Goal: Task Accomplishment & Management: Complete application form

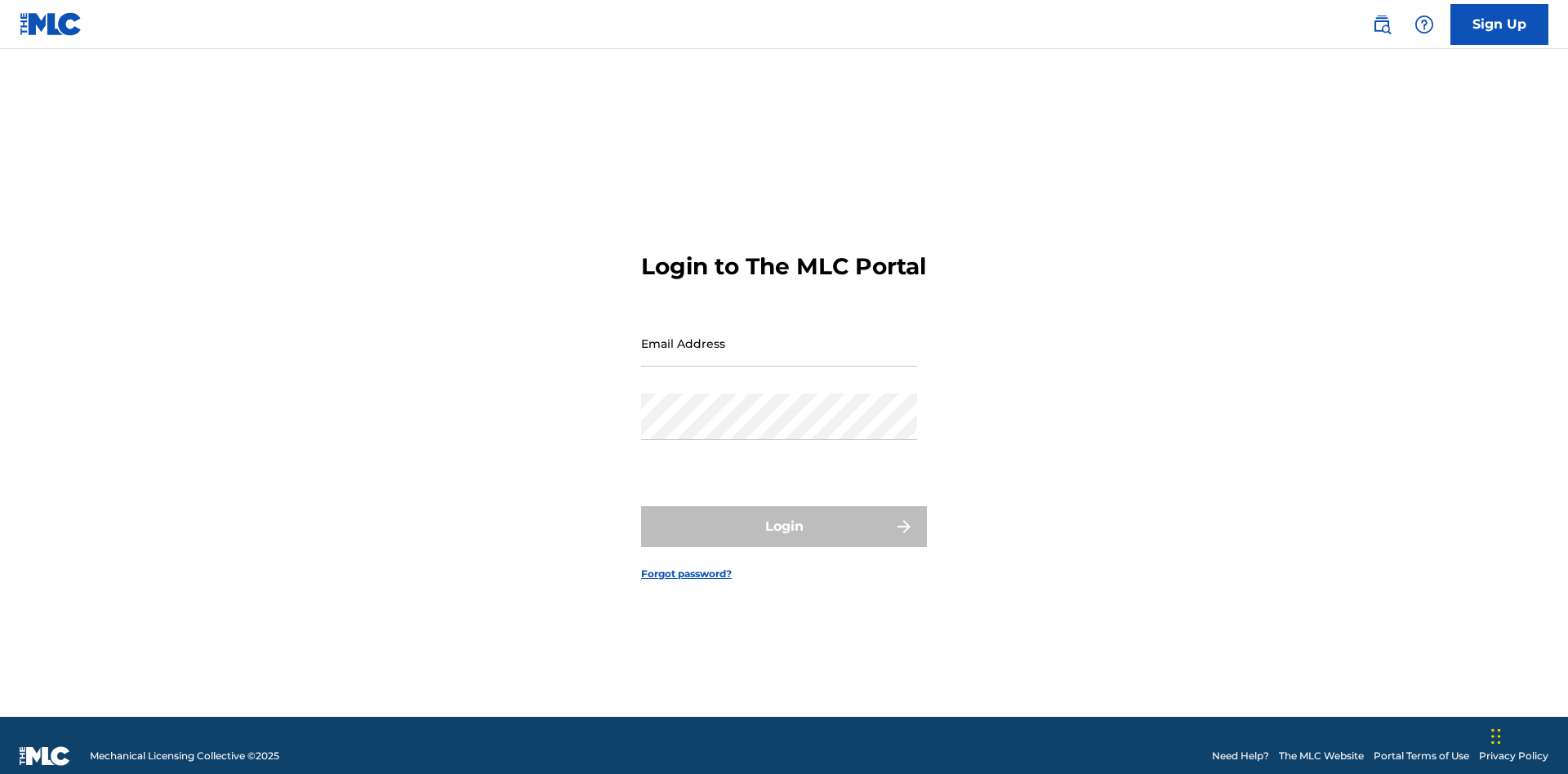
scroll to position [21, 0]
click at [779, 335] on input "Email Address" at bounding box center [778, 344] width 276 height 47
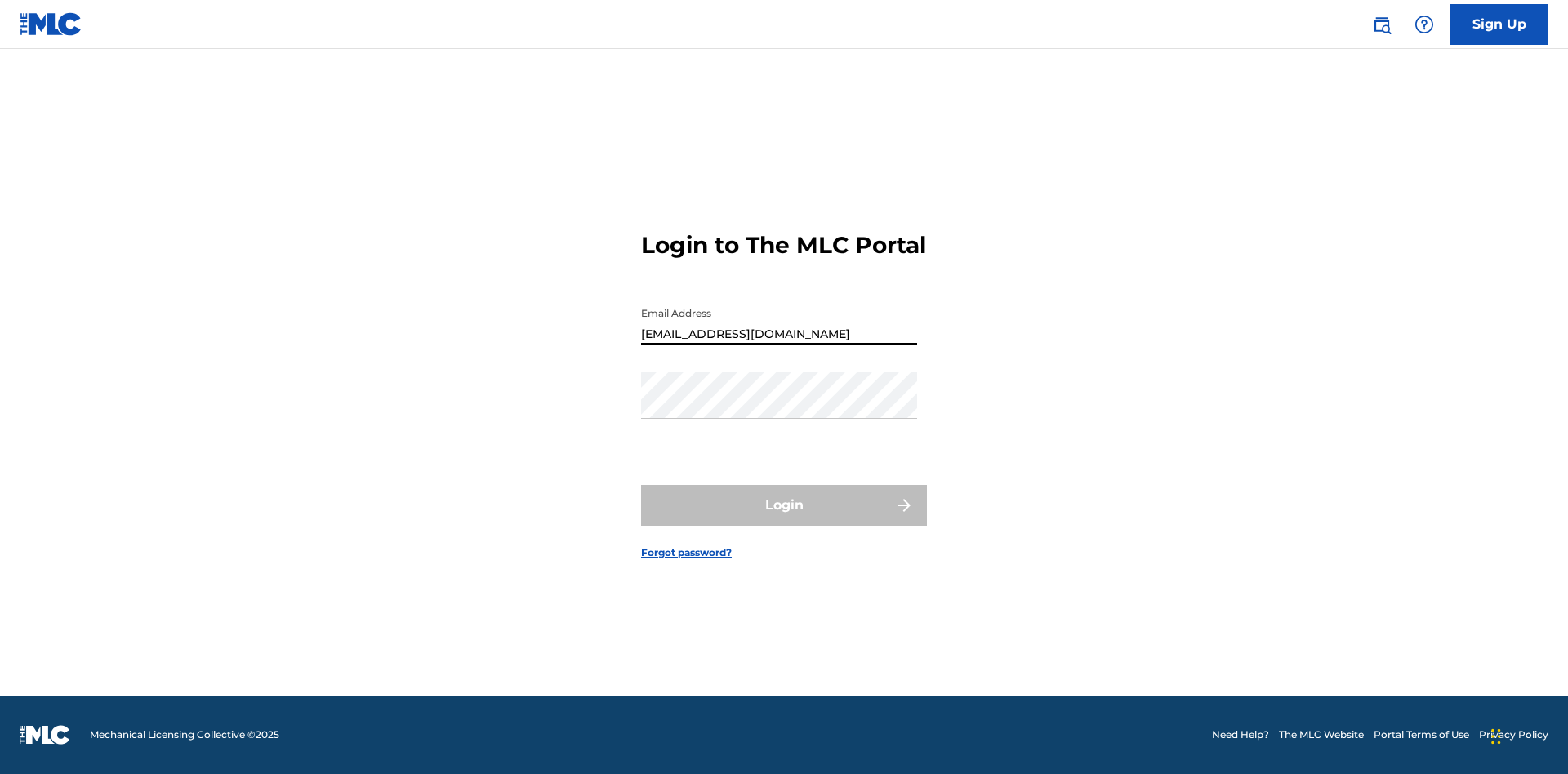
type input "[EMAIL_ADDRESS][DOMAIN_NAME]"
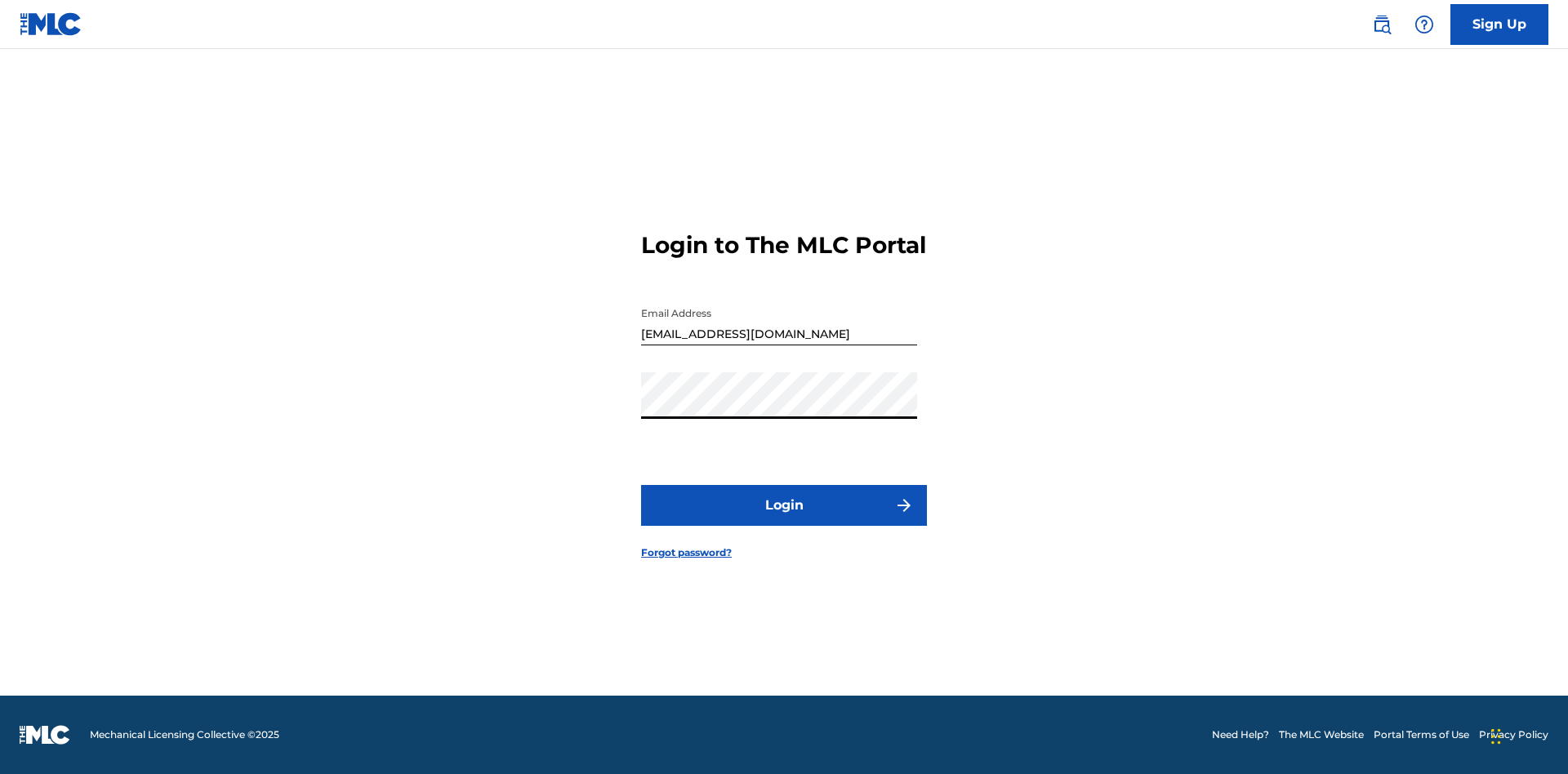
click at [784, 520] on button "Login" at bounding box center [783, 506] width 286 height 41
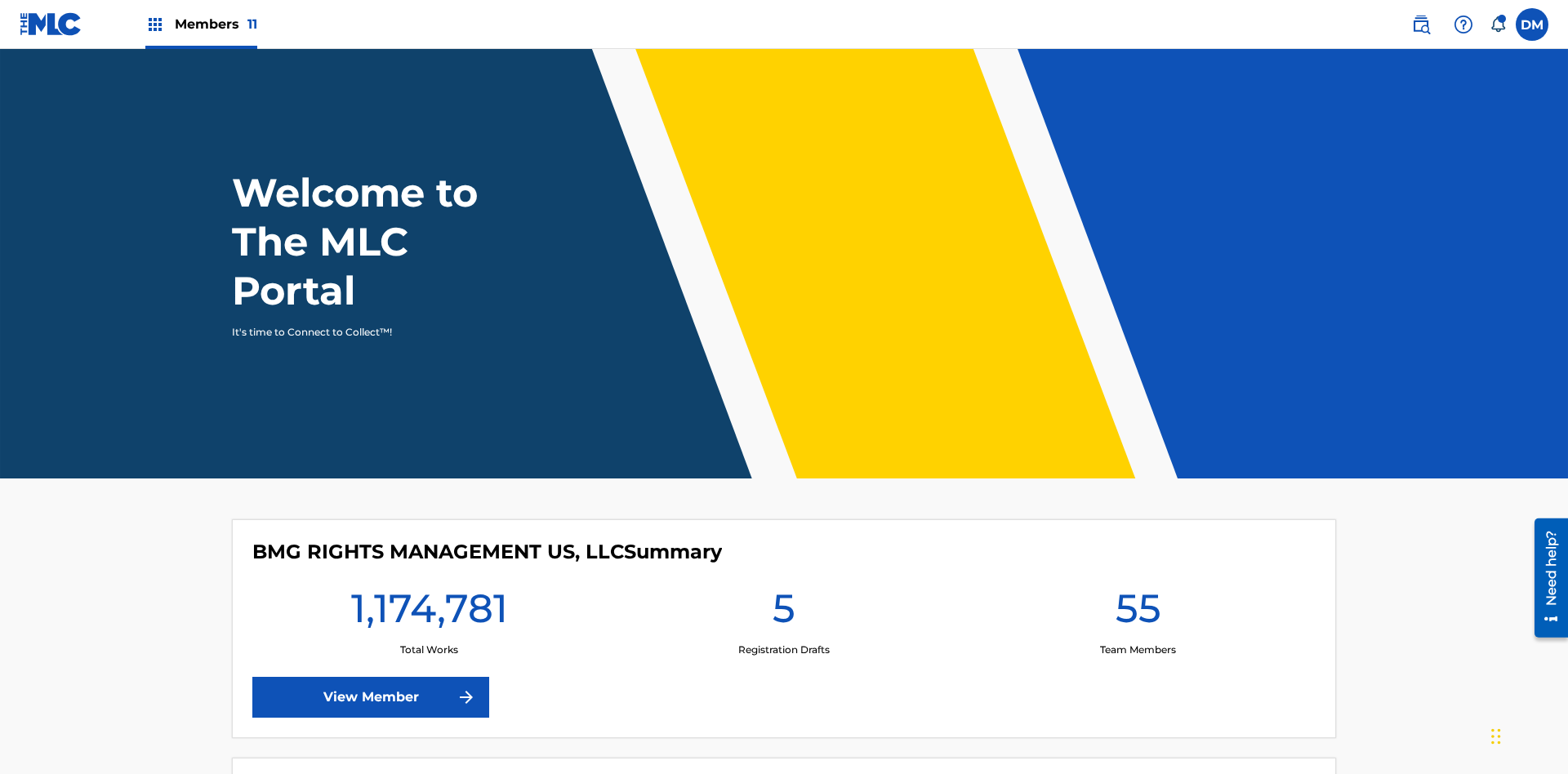
click at [201, 23] on span "Members 11" at bounding box center [216, 24] width 83 height 19
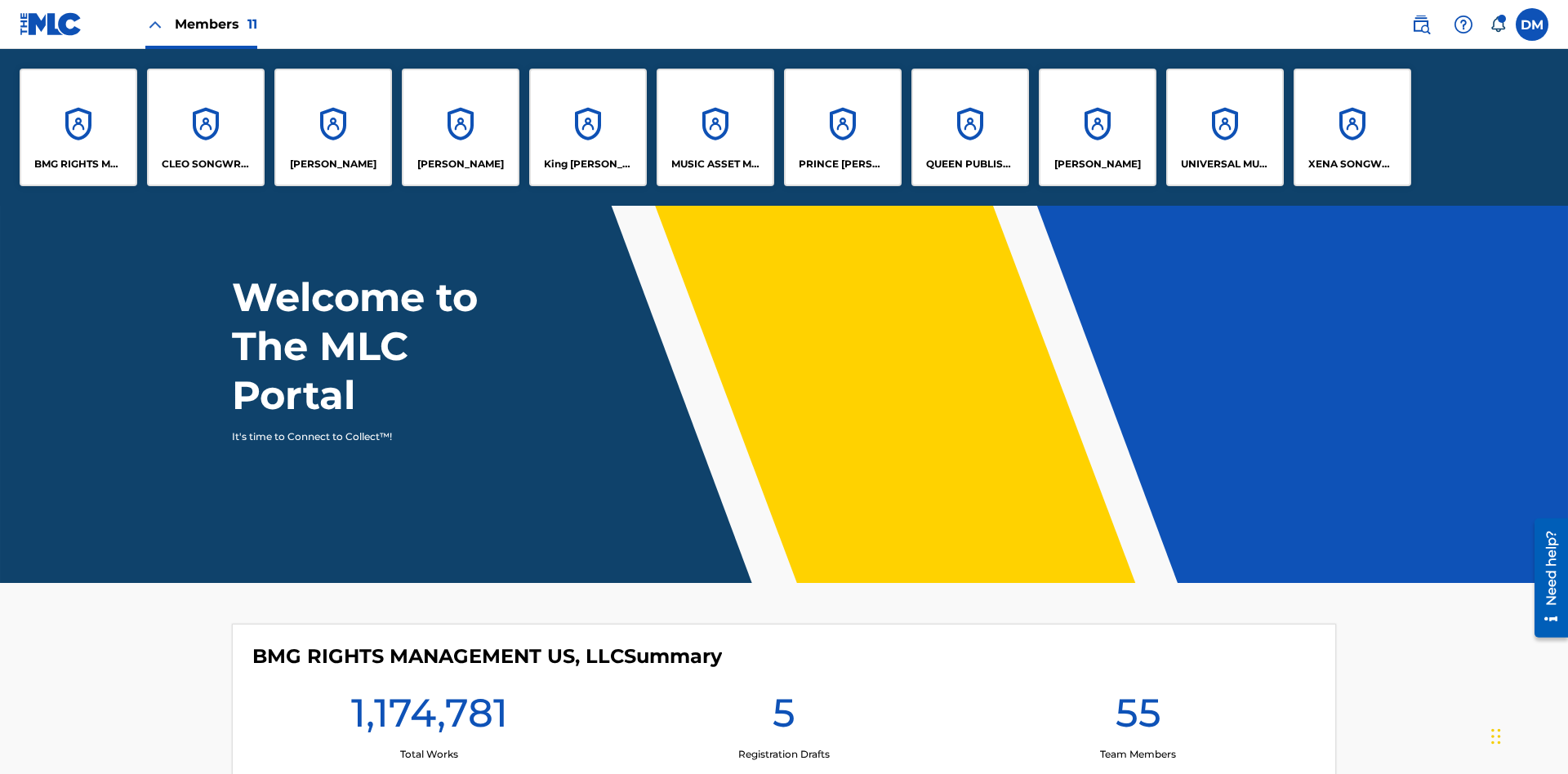
click at [1097, 164] on p "[PERSON_NAME]" at bounding box center [1097, 164] width 87 height 15
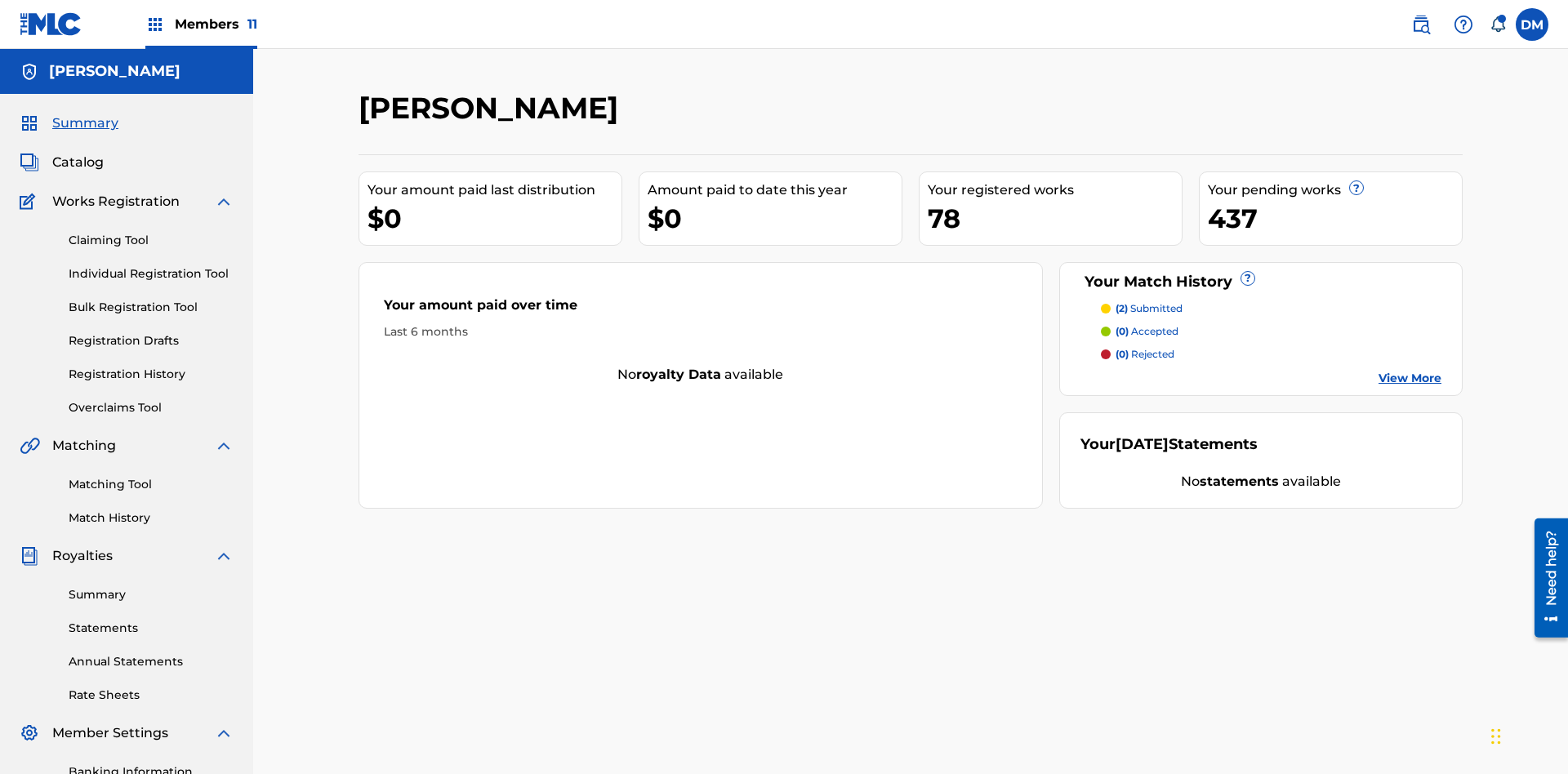
click at [151, 265] on link "Individual Registration Tool" at bounding box center [151, 274] width 165 height 17
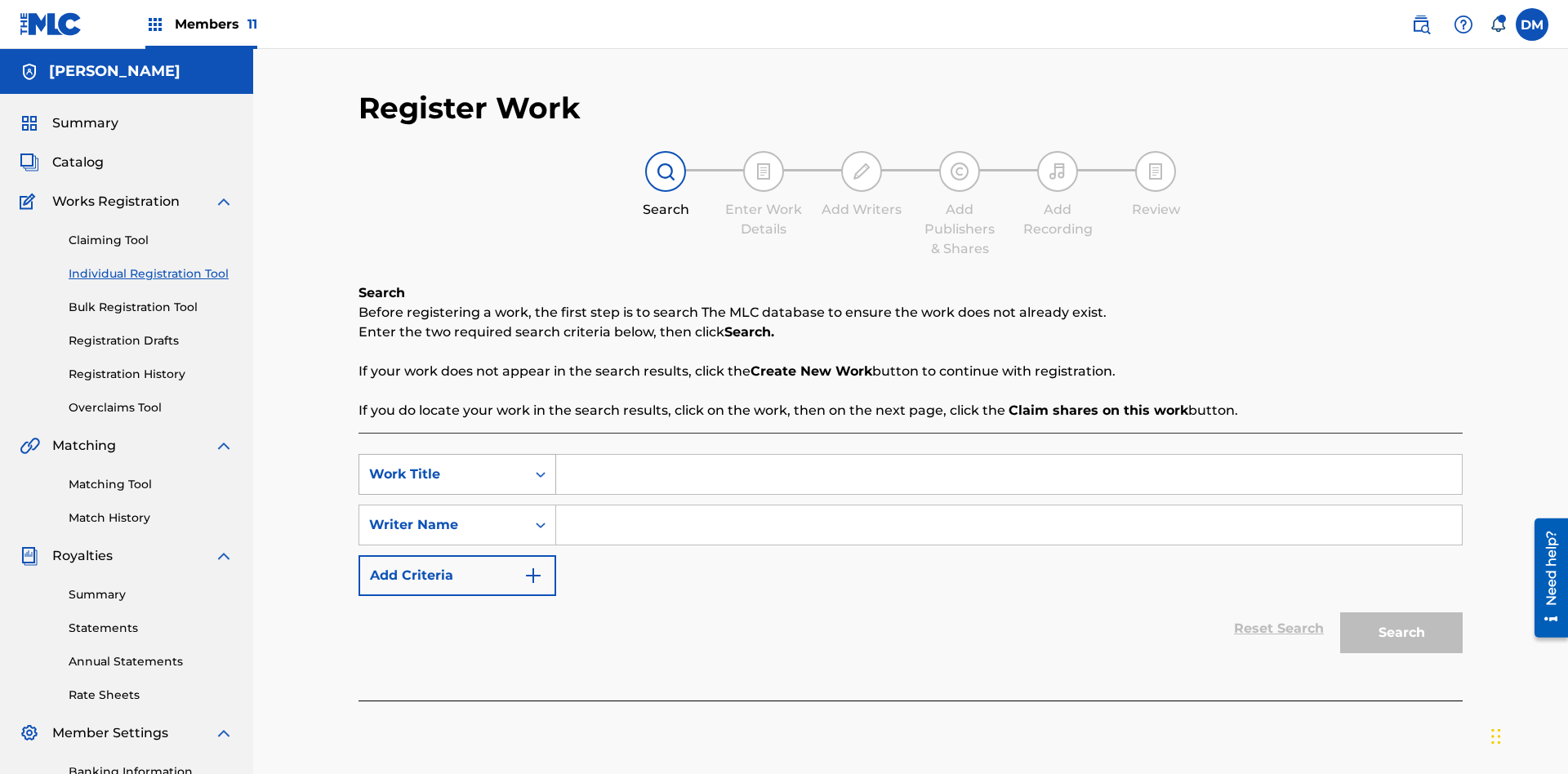
click at [442, 465] on div "Work Title" at bounding box center [442, 474] width 147 height 20
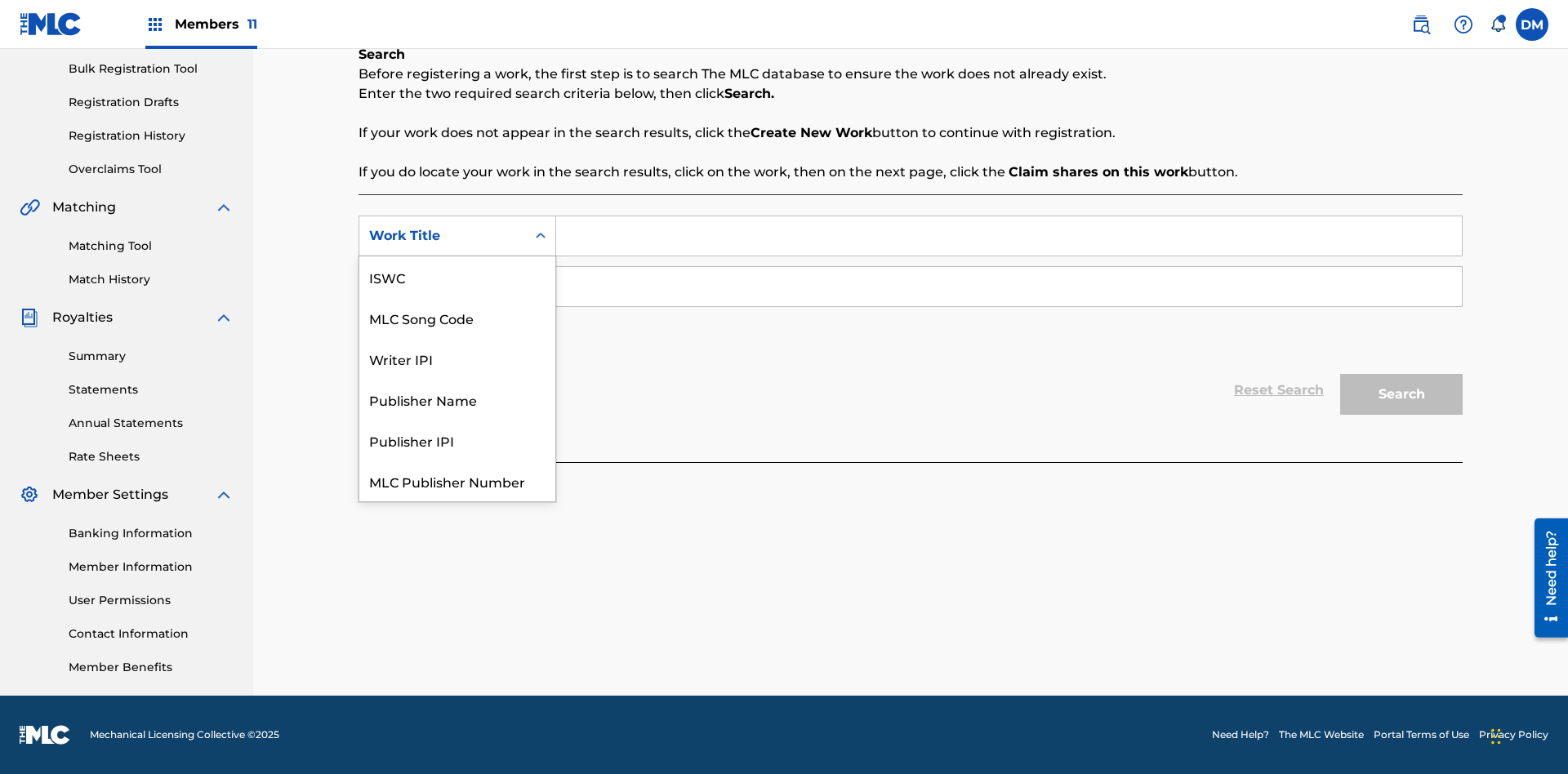
scroll to position [41, 0]
click at [457, 277] on div "MLC Song Code" at bounding box center [457, 277] width 196 height 41
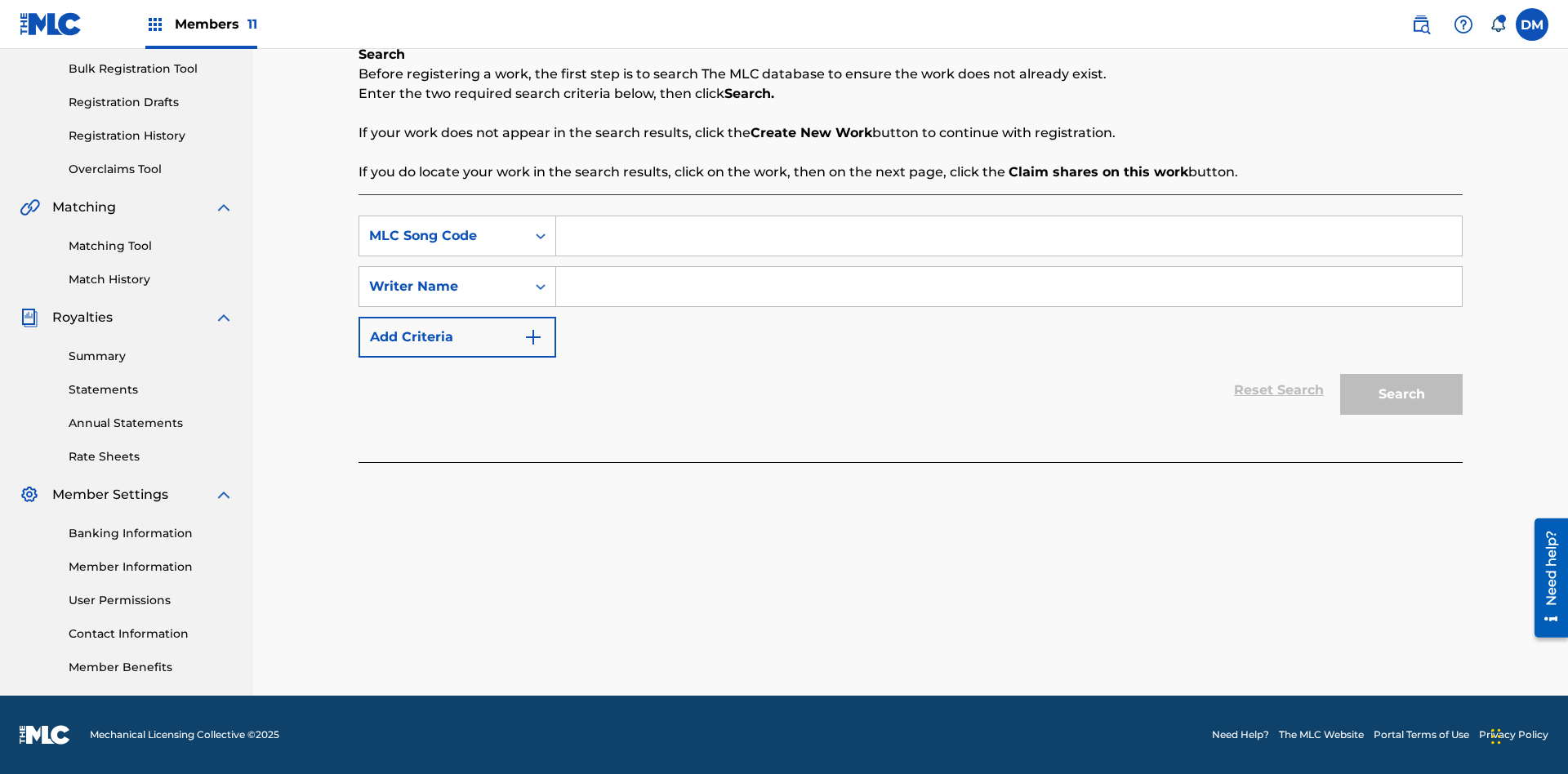
click at [1008, 236] on input "Search Form" at bounding box center [1008, 236] width 905 height 39
type input "MA9XWG"
click at [1008, 287] on input "Search Form" at bounding box center [1008, 287] width 905 height 39
type input "[PERSON_NAME]"
click at [1401, 395] on button "Search" at bounding box center [1401, 395] width 123 height 41
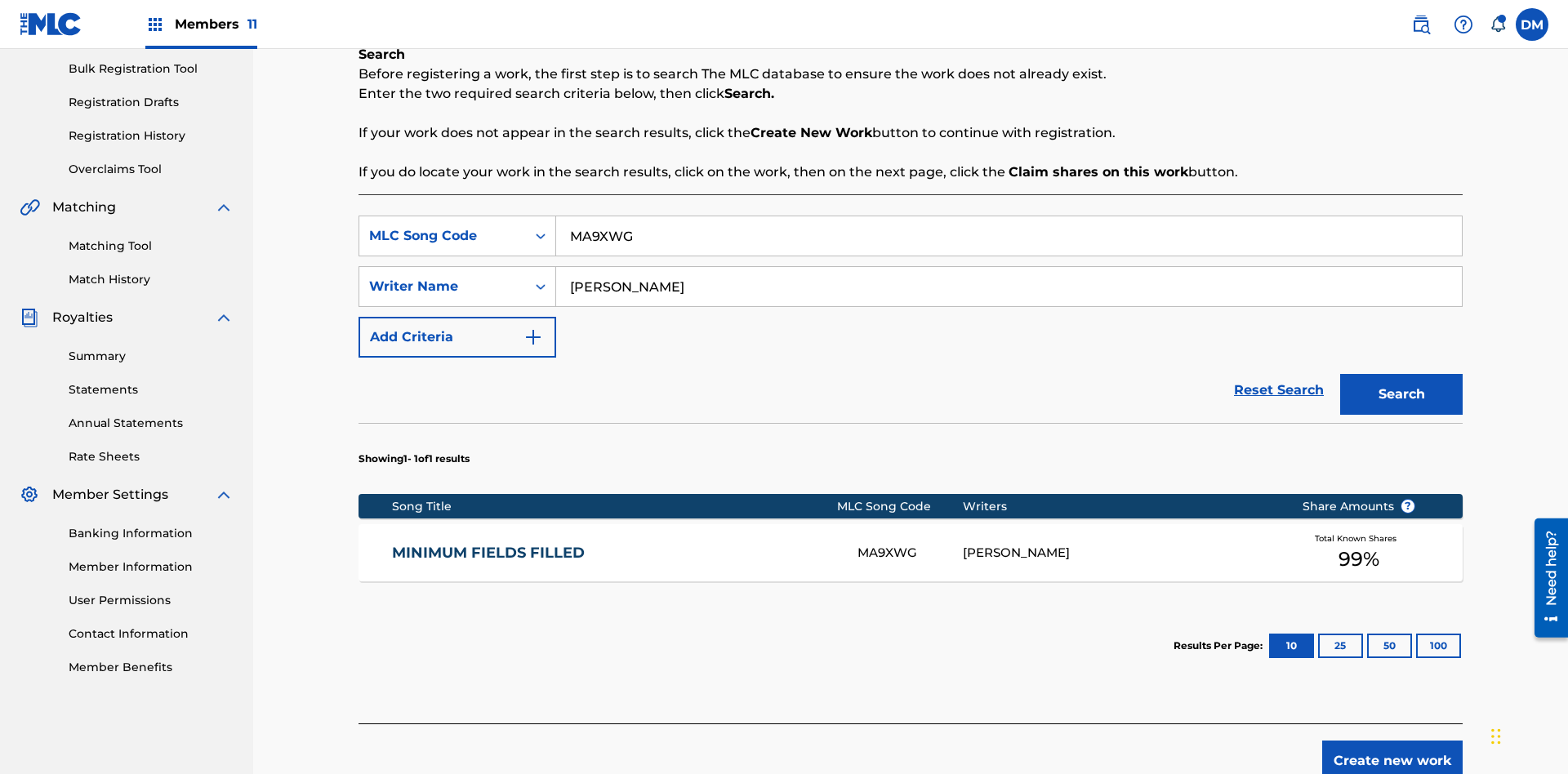
click at [1401, 395] on button "Search" at bounding box center [1401, 395] width 123 height 41
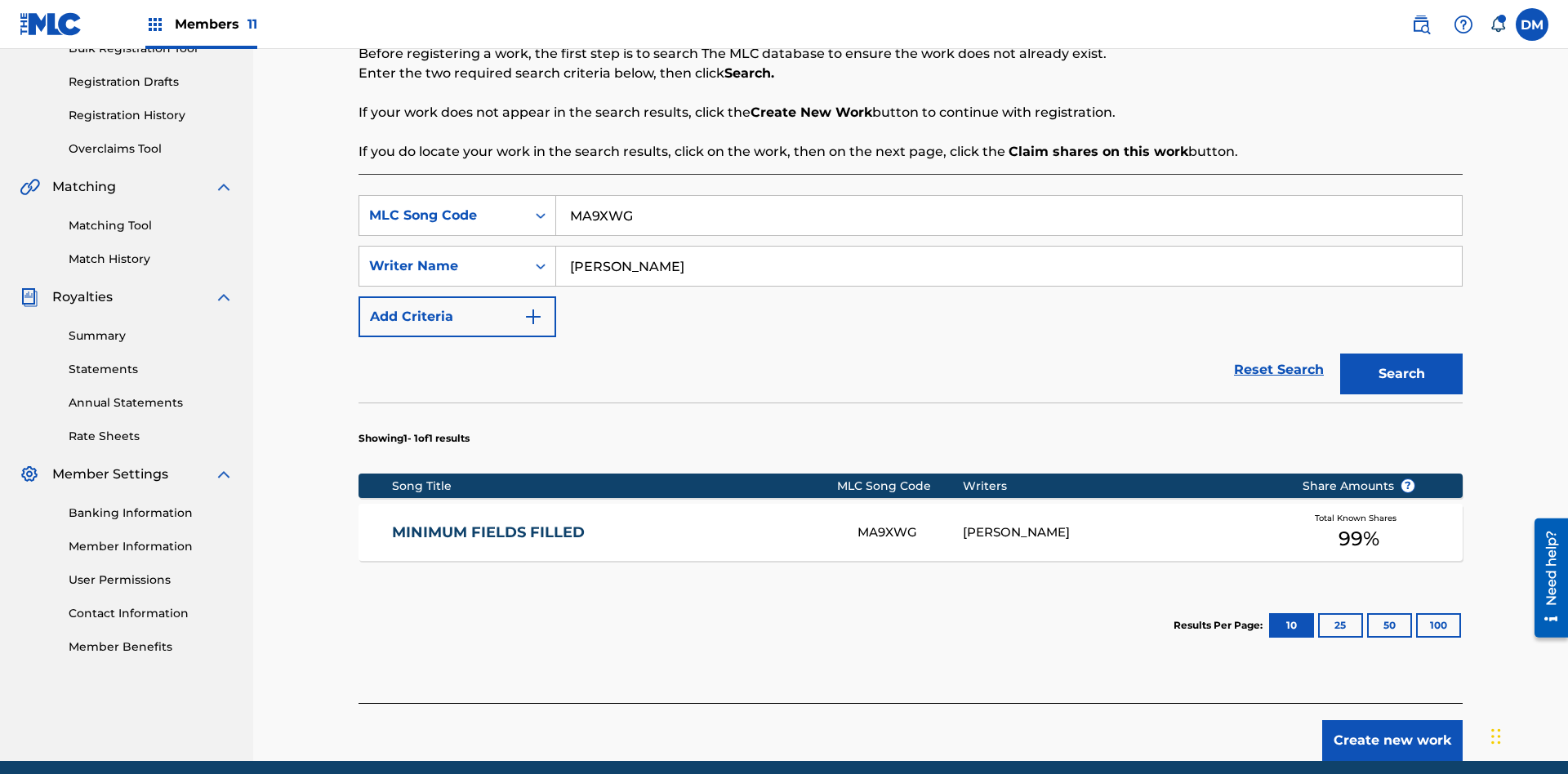
click at [910, 523] on div "MA9XWG" at bounding box center [910, 533] width 104 height 19
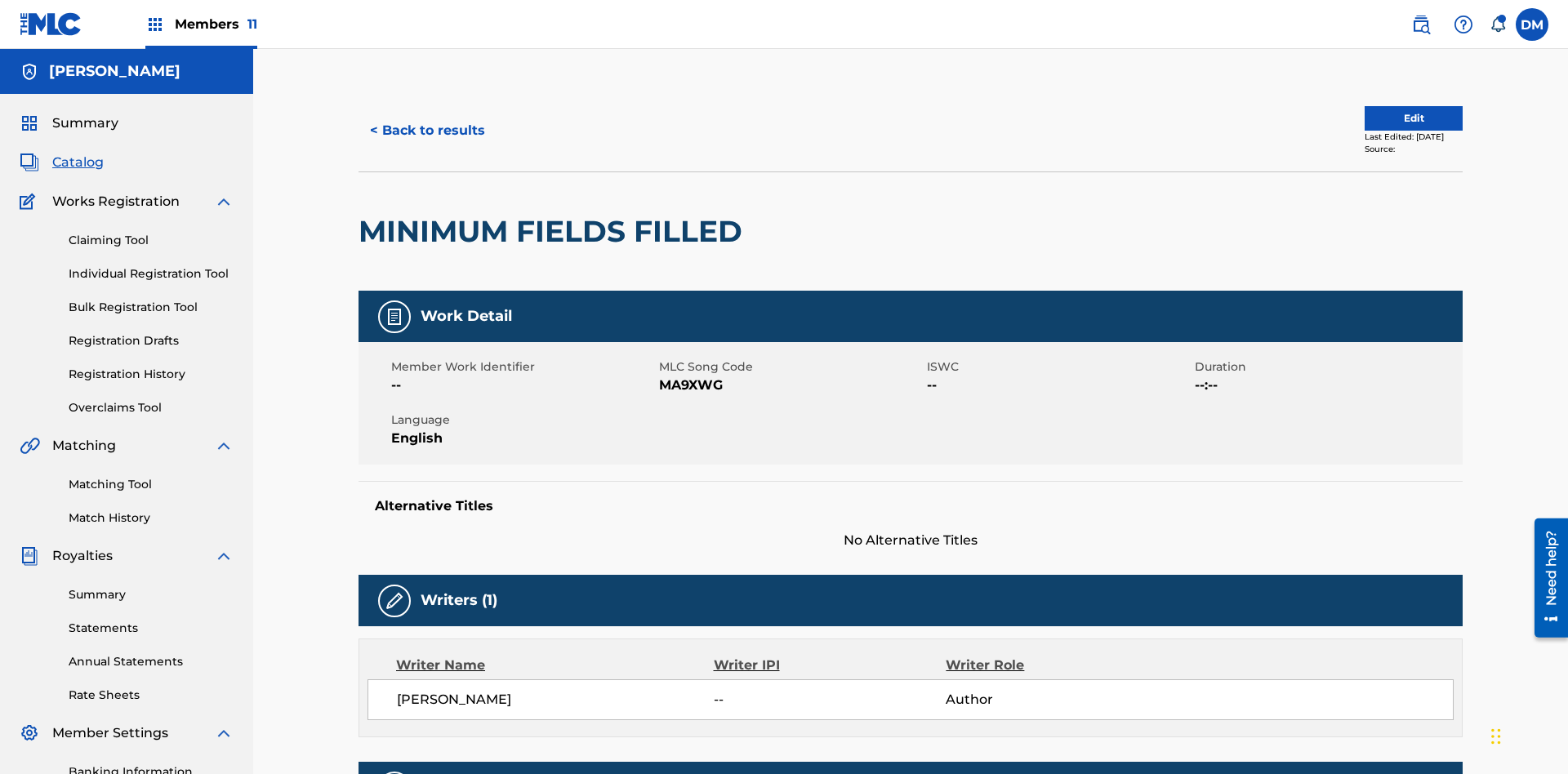
scroll to position [8, 0]
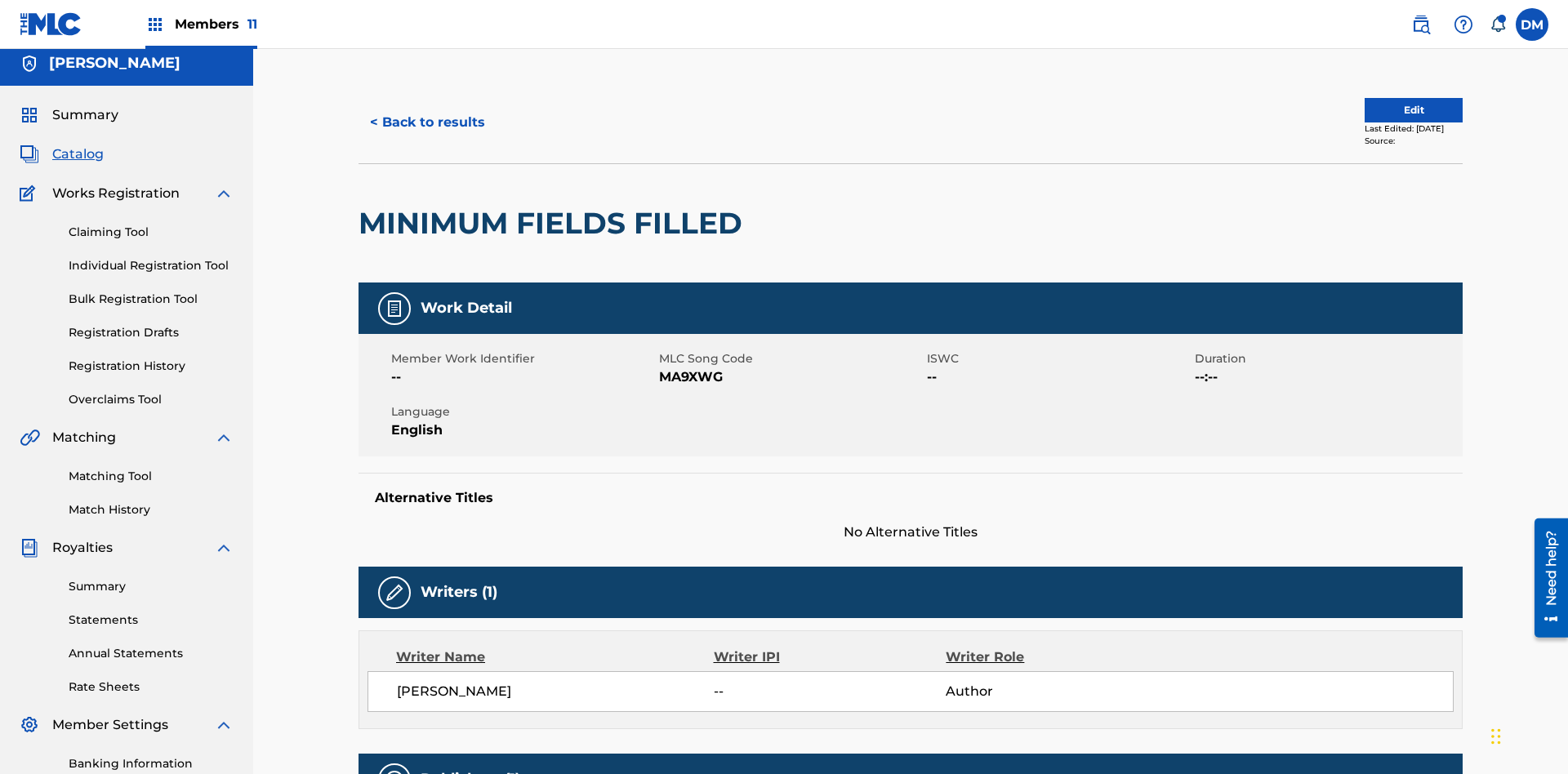
click at [1395, 110] on button "Edit" at bounding box center [1413, 110] width 98 height 24
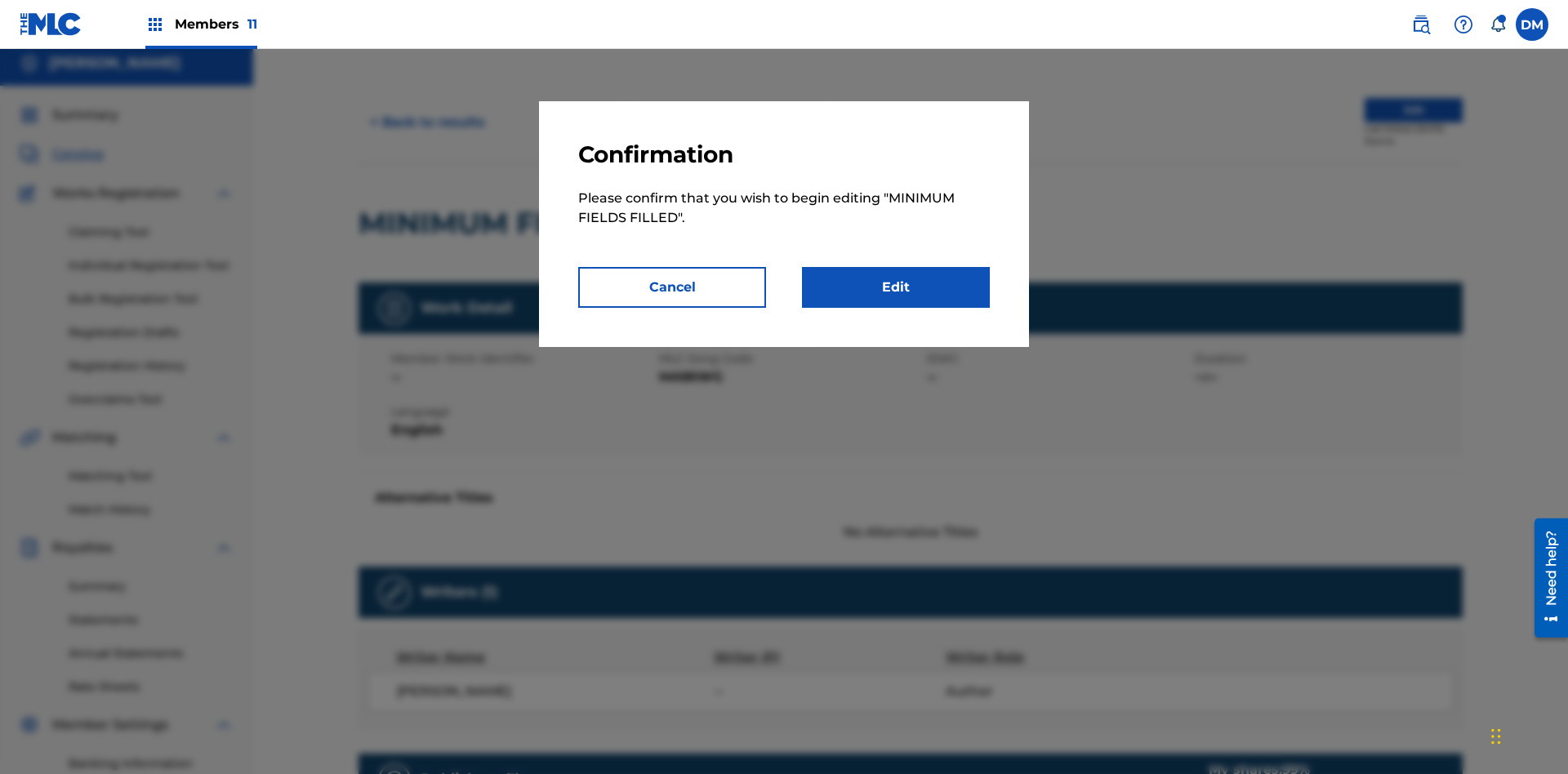
click at [896, 288] on link "Edit" at bounding box center [896, 288] width 188 height 41
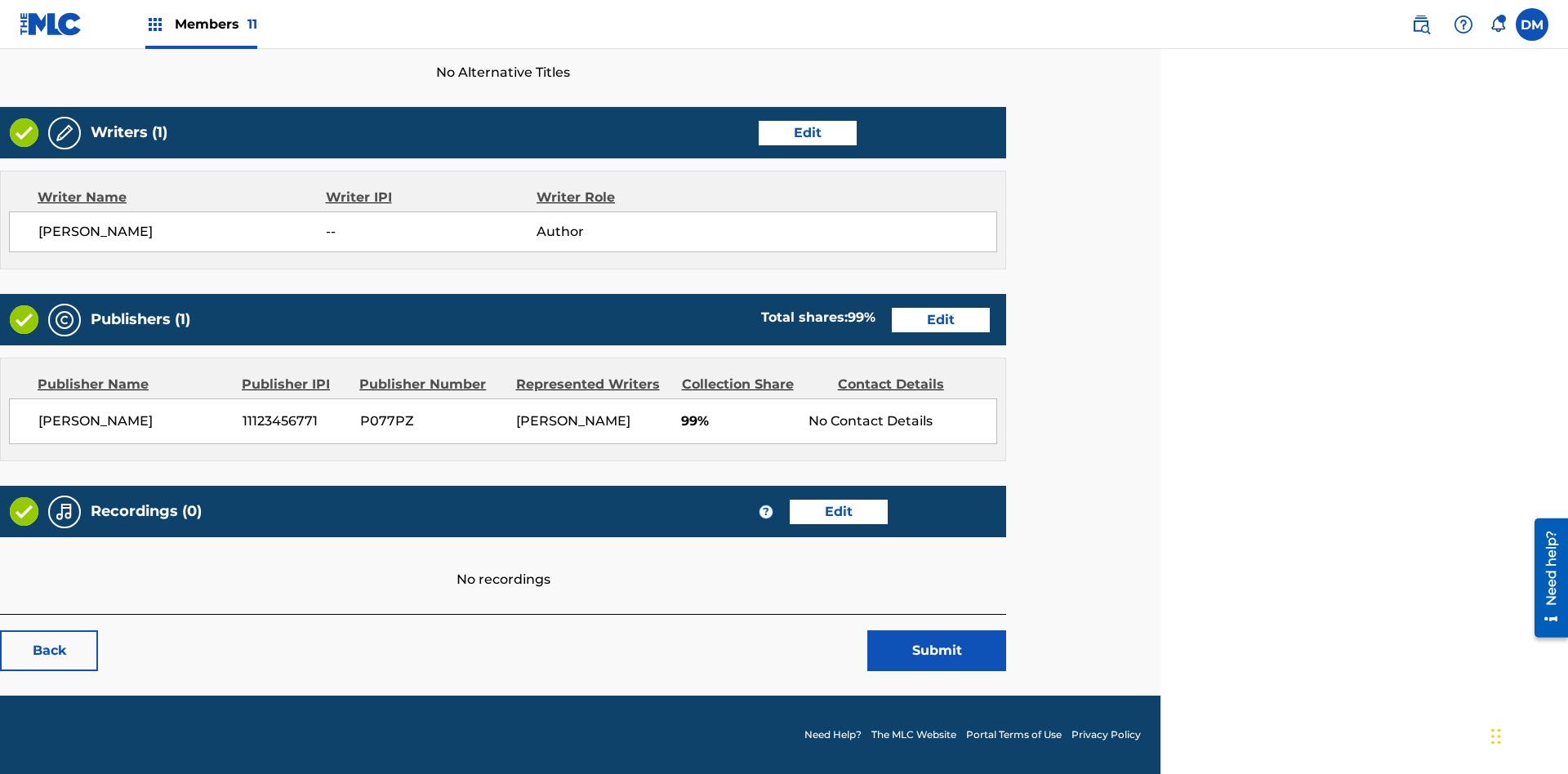
click at [806, 132] on link "Edit" at bounding box center [807, 133] width 98 height 24
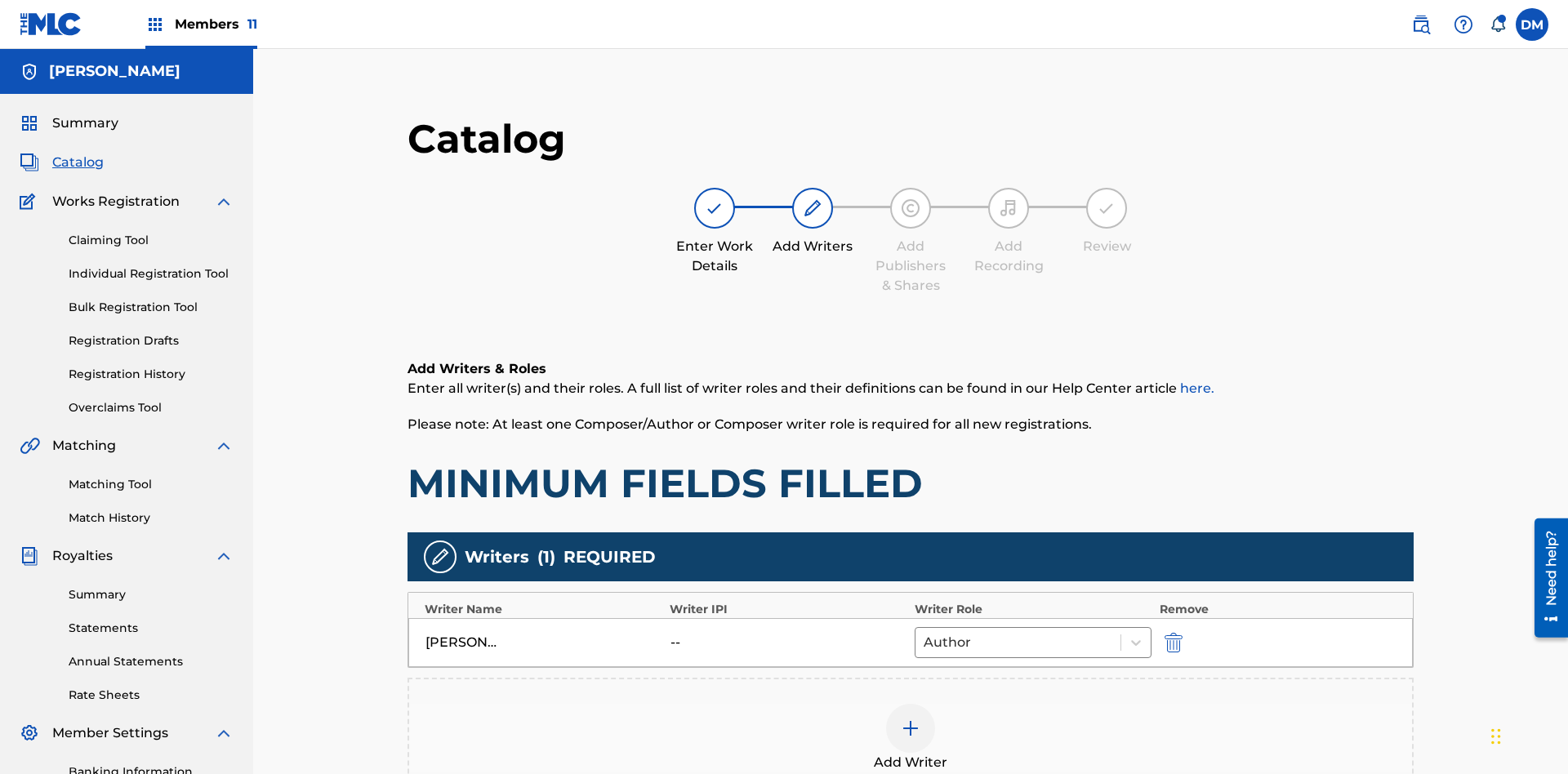
click at [1164, 633] on img "submit" at bounding box center [1172, 643] width 18 height 20
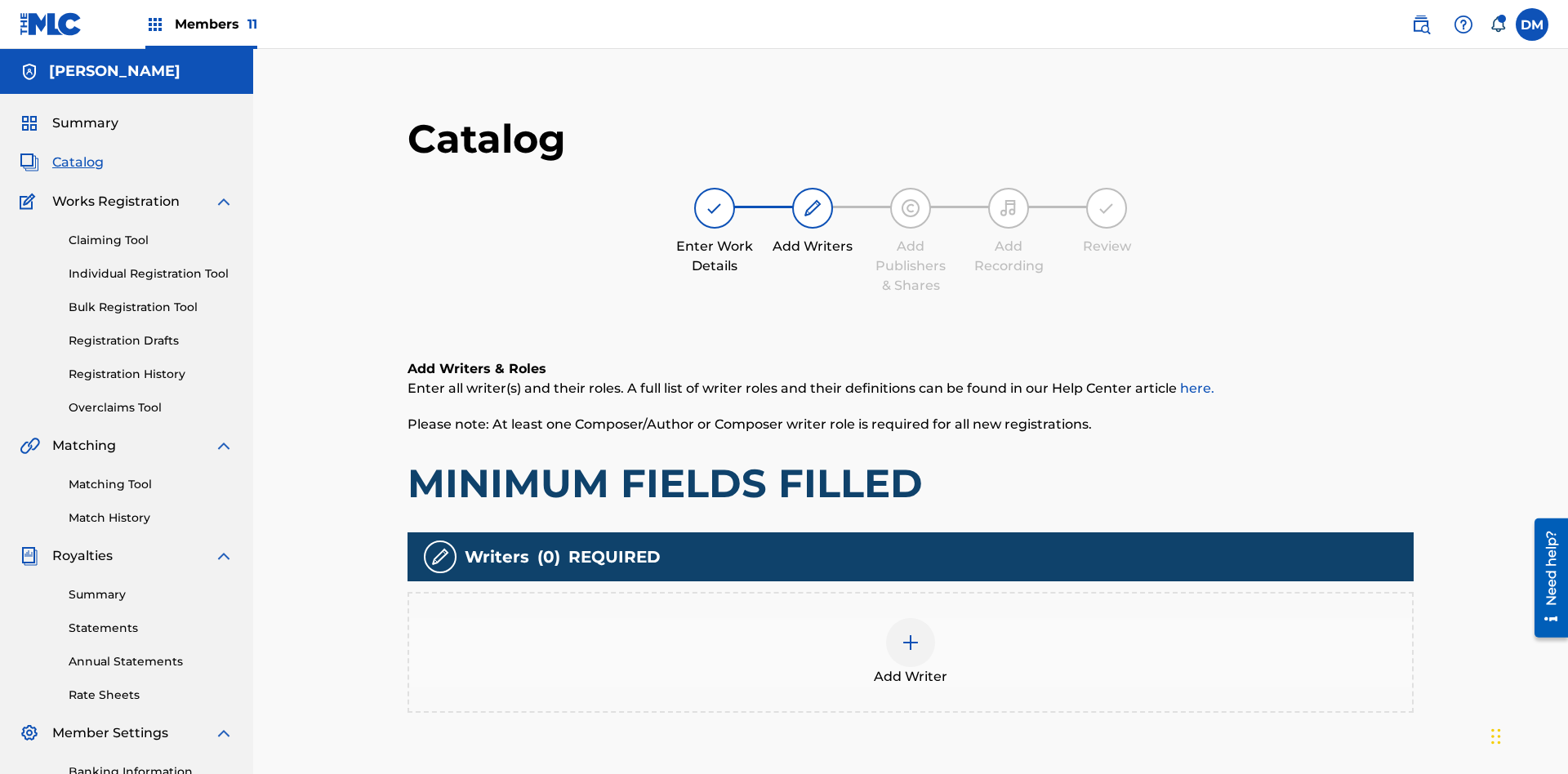
scroll to position [238, 408]
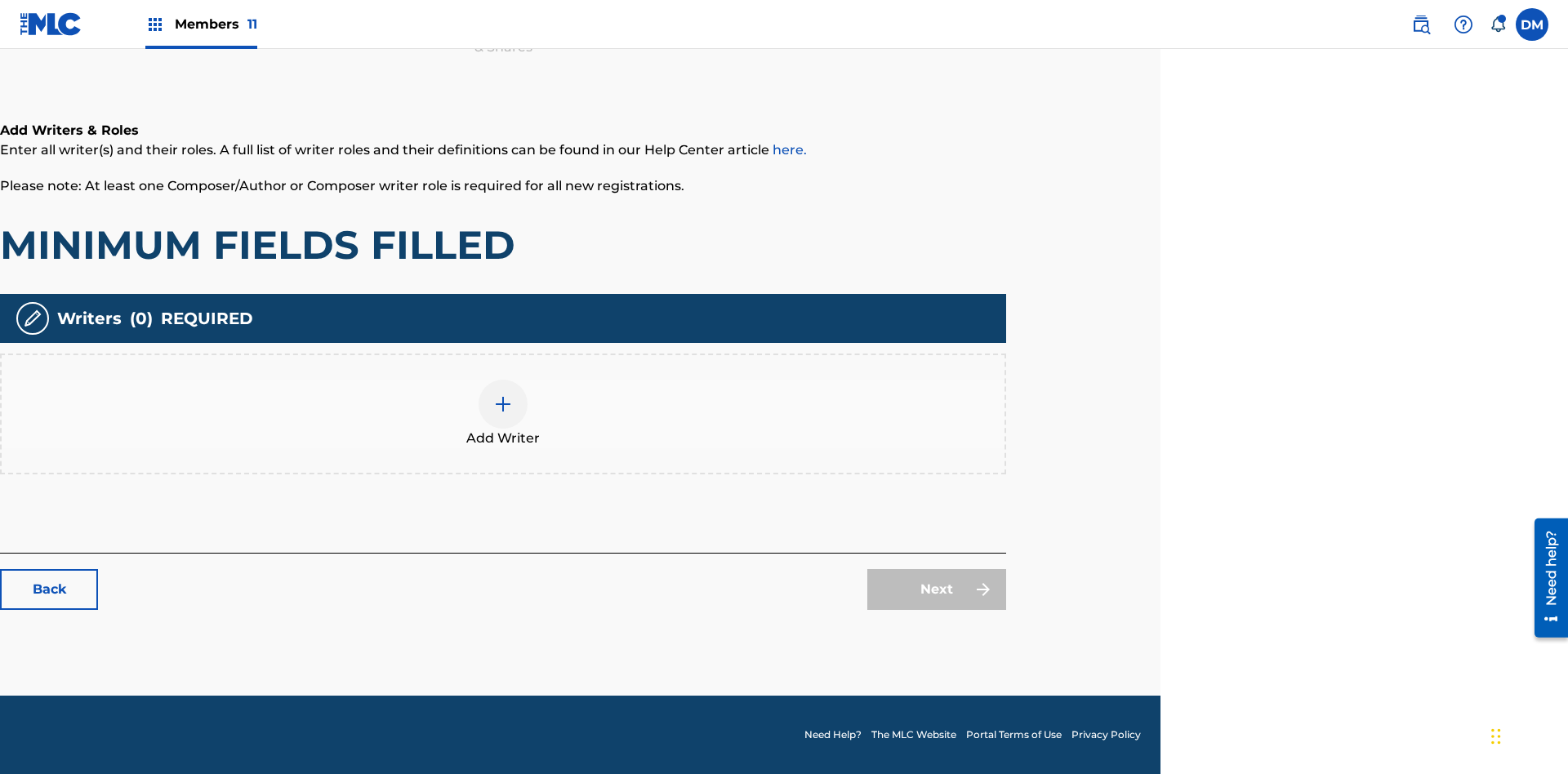
click at [503, 414] on img at bounding box center [503, 404] width 20 height 20
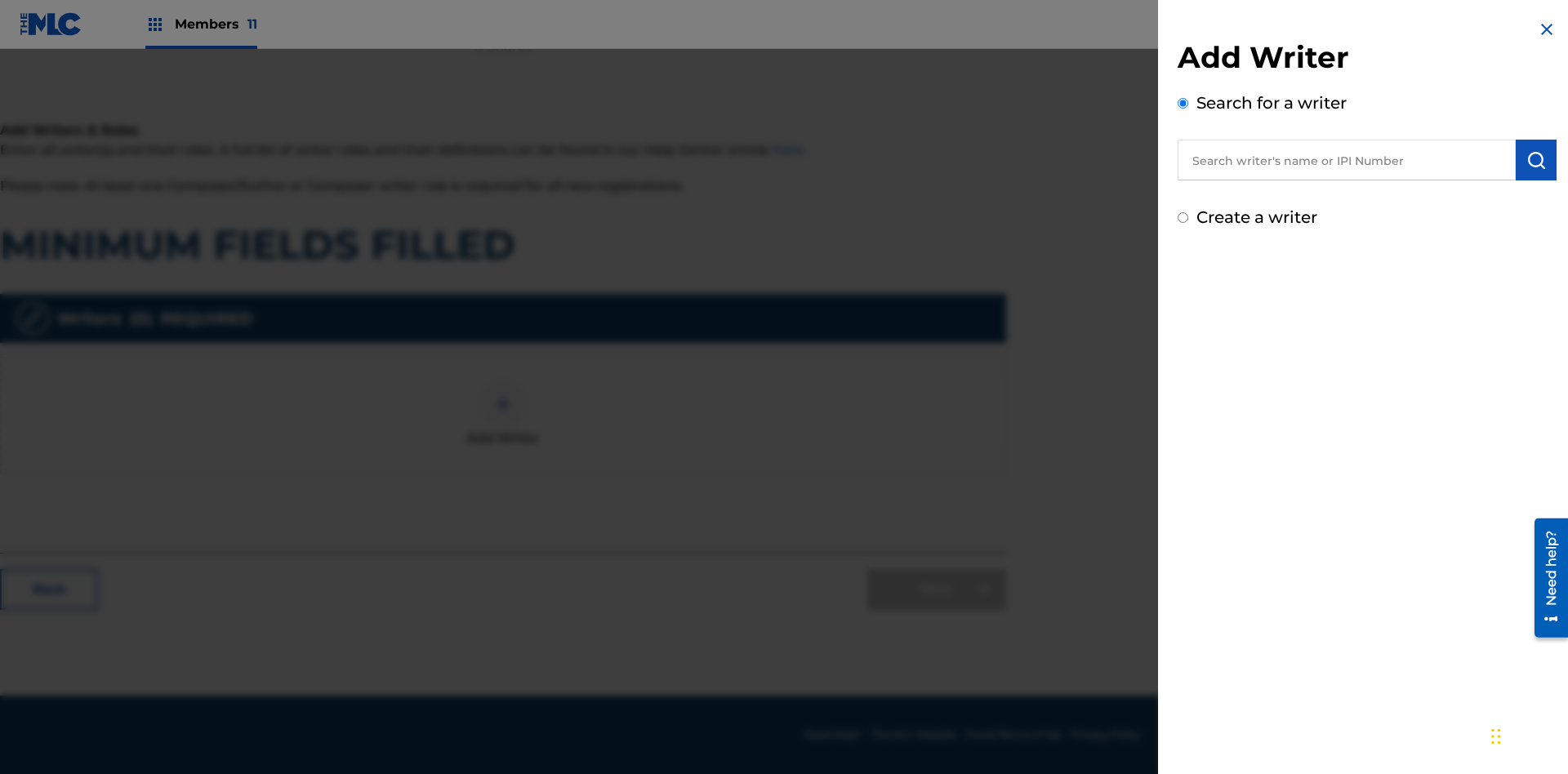
click at [1346, 160] on input "text" at bounding box center [1346, 160] width 338 height 41
type input "Test2025.08.21.04.41.57"
click at [1535, 160] on img "submit" at bounding box center [1535, 159] width 20 height 20
click at [1183, 288] on input "Create a writer" at bounding box center [1183, 287] width 10 height 10
radio input "false"
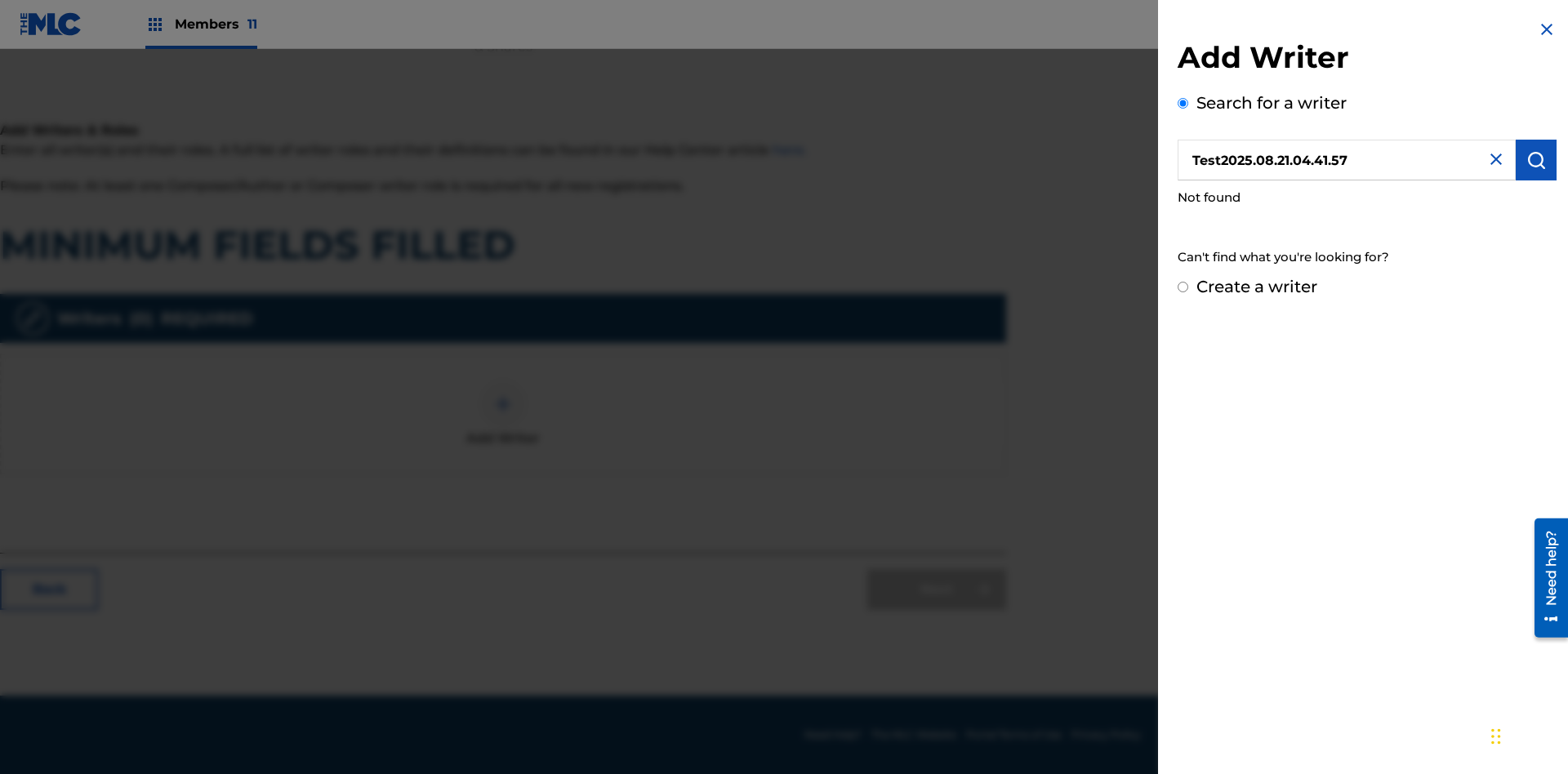
radio input "false"
radio input "true"
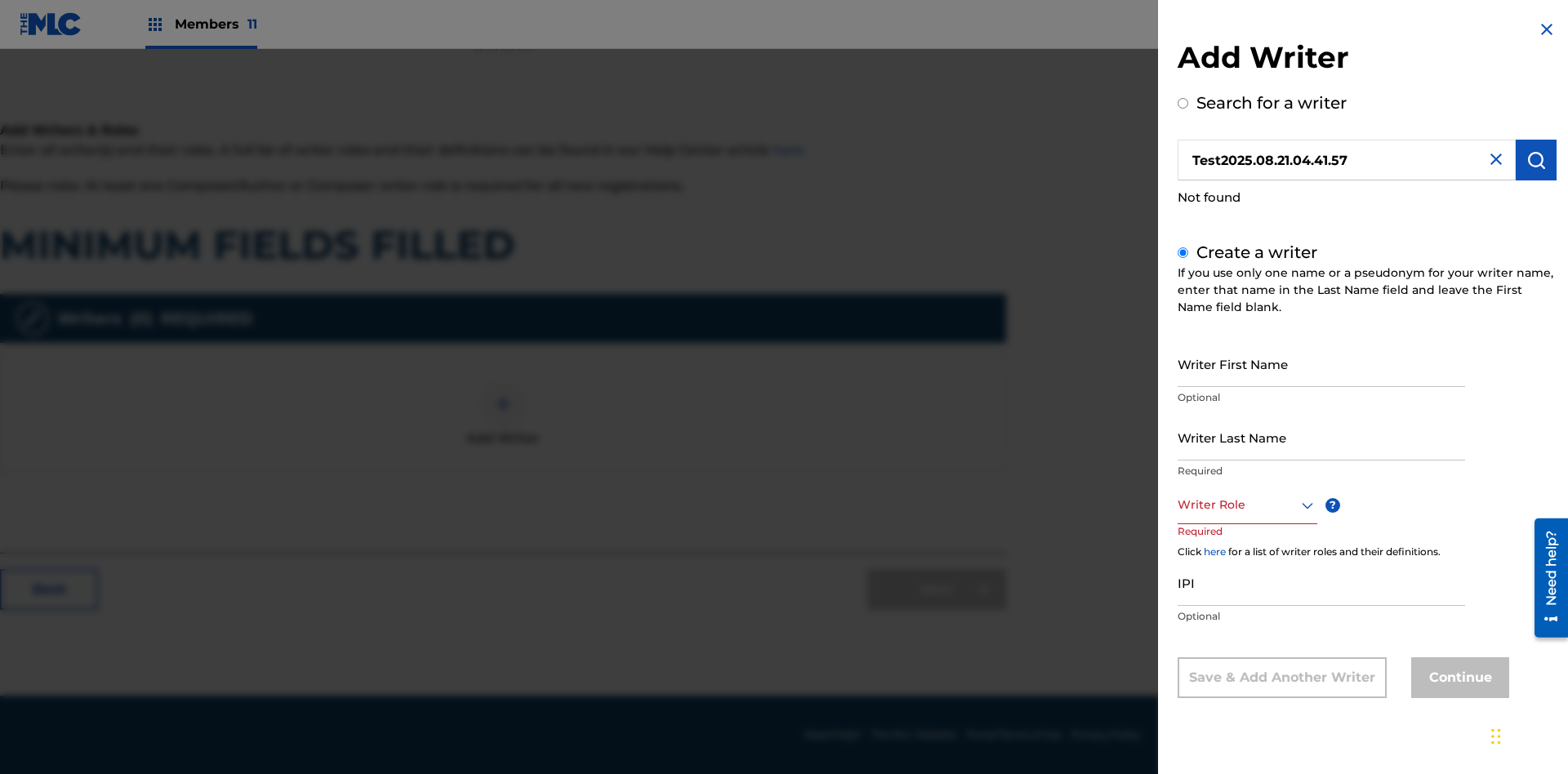
click at [1321, 363] on input "Writer First Name" at bounding box center [1321, 364] width 288 height 47
type input "Test2025.08.21.04.41.58"
click at [1321, 437] on input "Writer Last Name" at bounding box center [1321, 438] width 288 height 47
type input "Test2025.08.21.04.41.59"
click at [1246, 505] on div at bounding box center [1248, 505] width 140 height 20
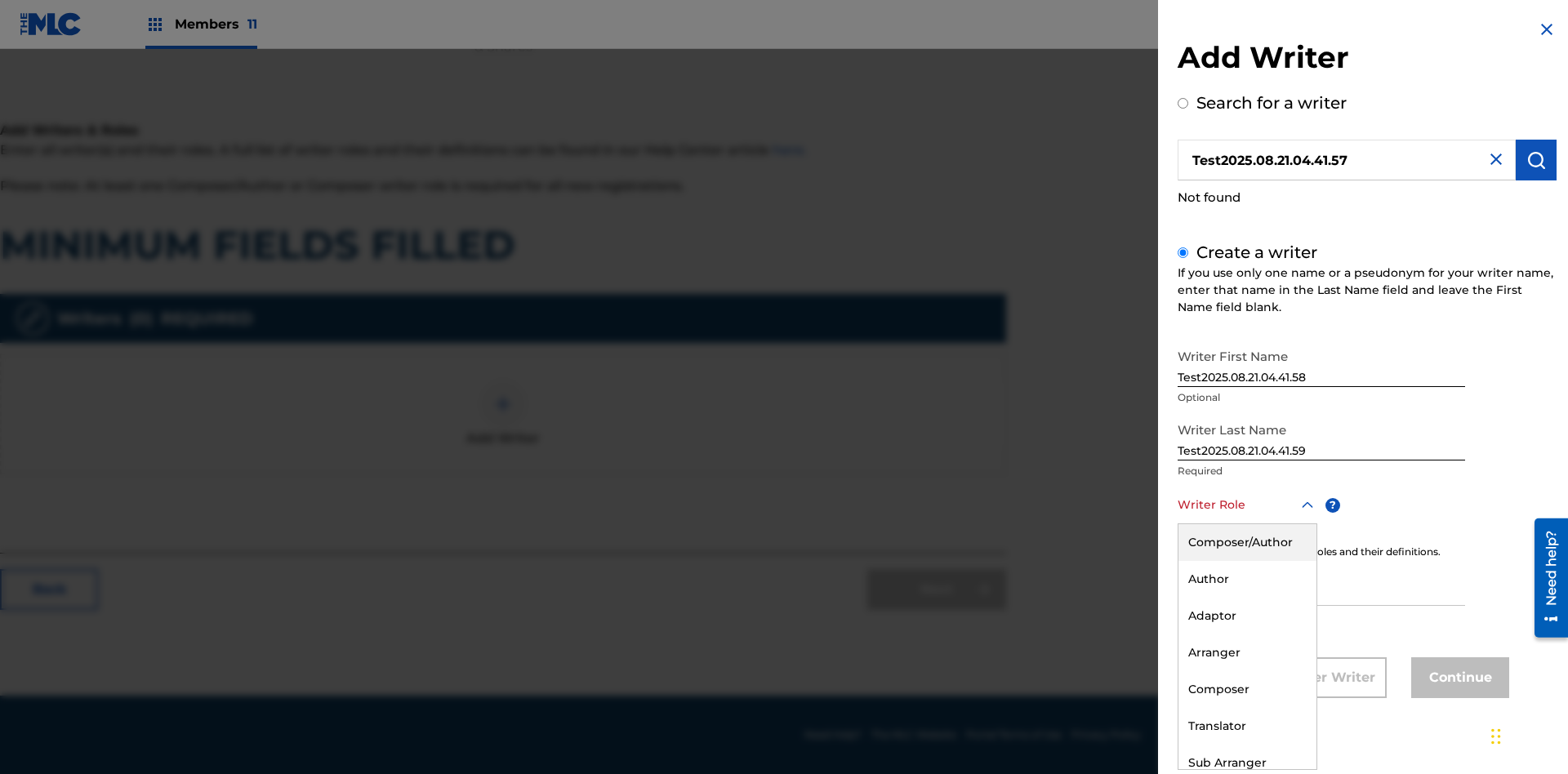
click at [1246, 616] on div "Adaptor" at bounding box center [1247, 616] width 138 height 36
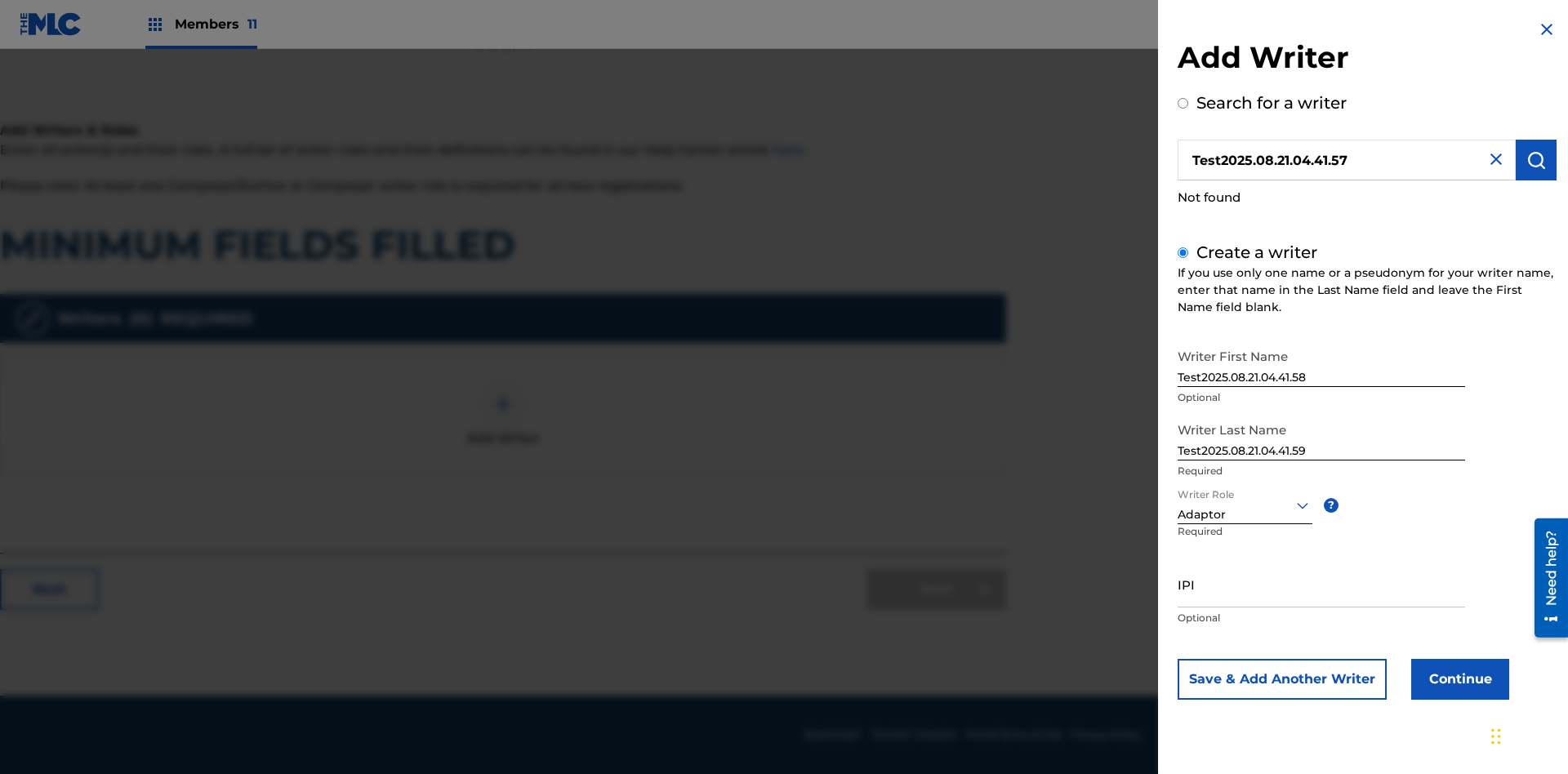
click at [1321, 584] on input "IPI" at bounding box center [1321, 584] width 288 height 47
type input "595839777"
click at [1457, 679] on button "Continue" at bounding box center [1459, 680] width 98 height 41
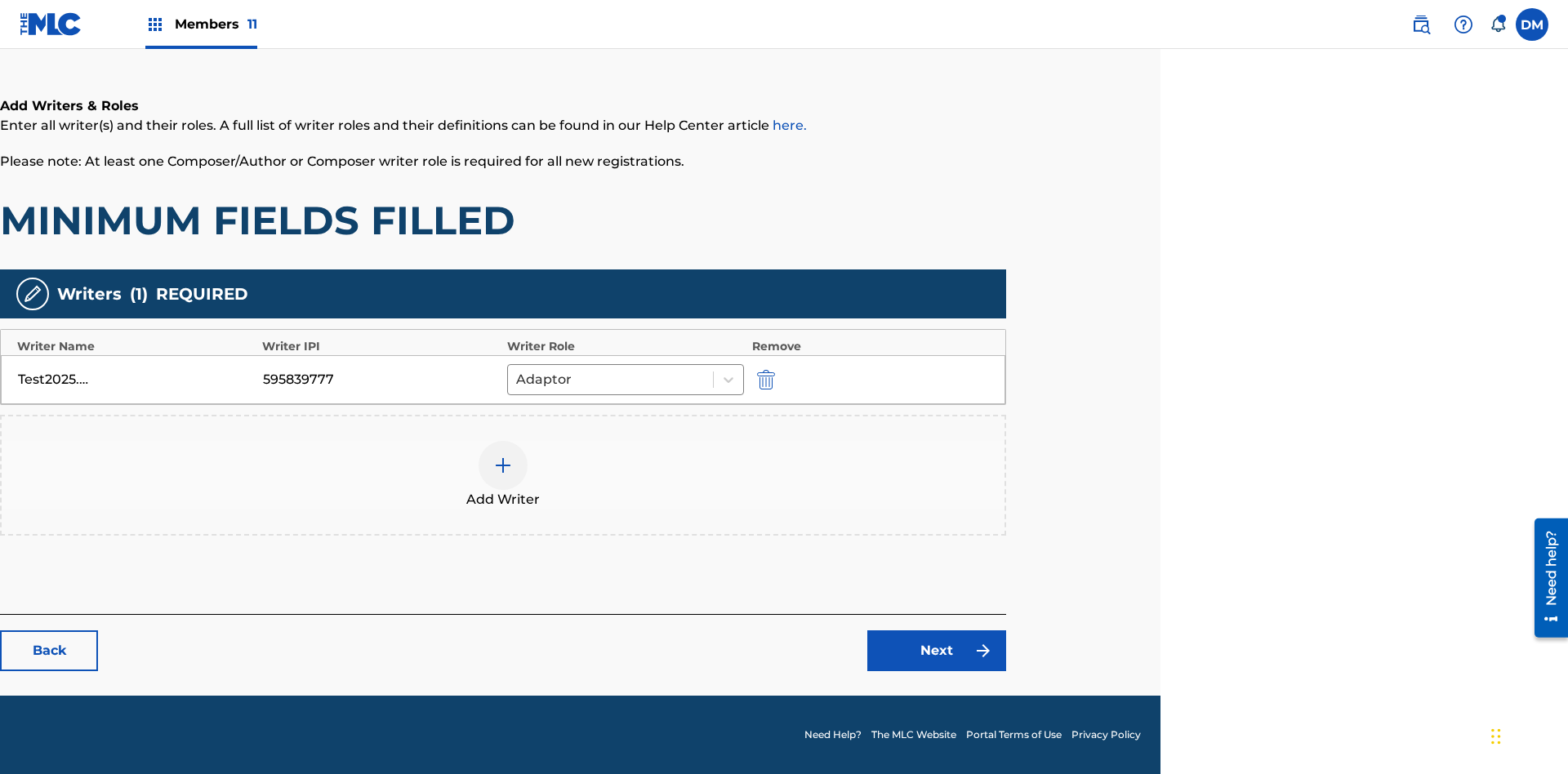
click at [937, 651] on link "Next" at bounding box center [936, 651] width 139 height 41
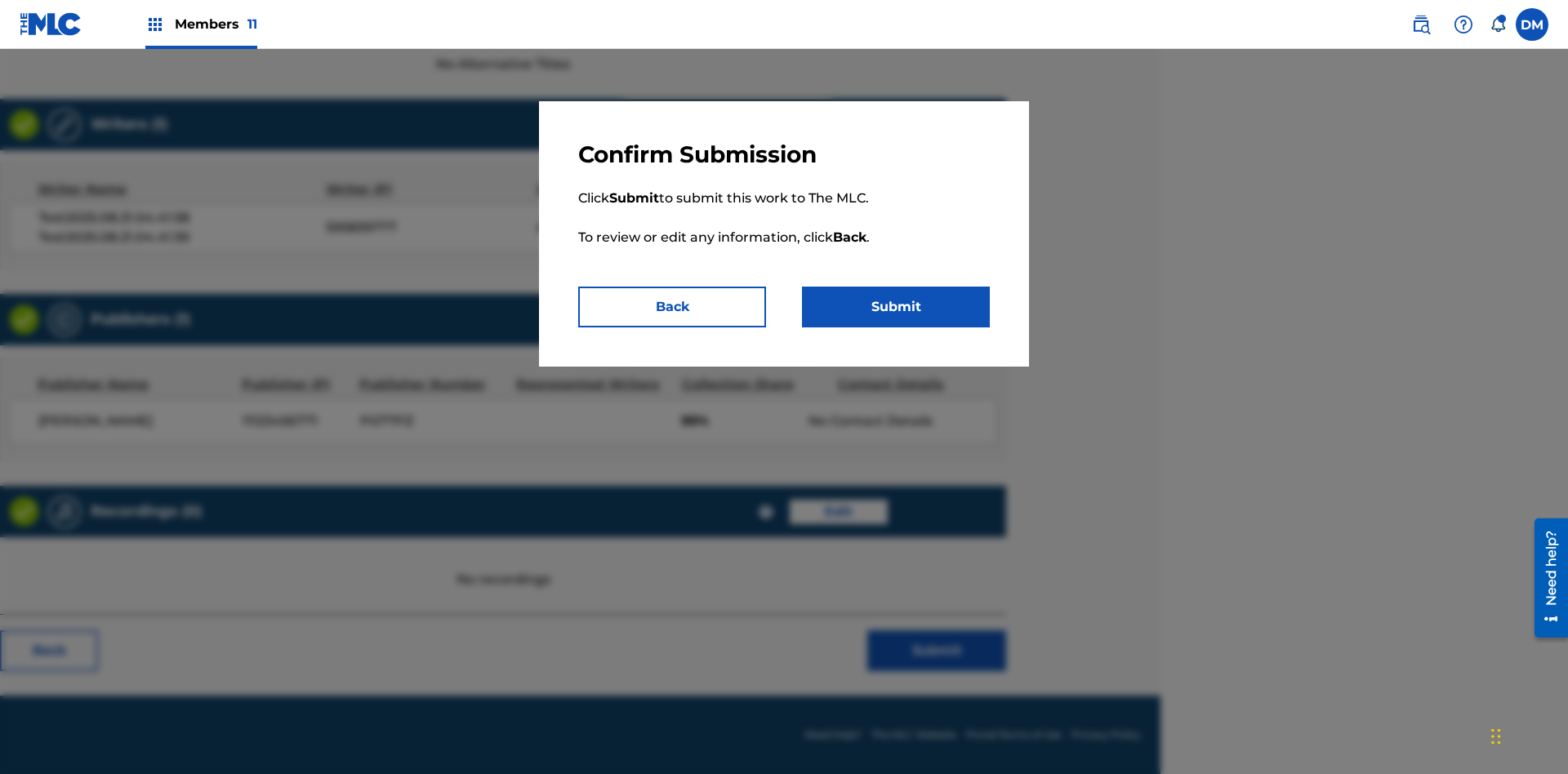
click at [896, 307] on button "Submit" at bounding box center [896, 307] width 188 height 41
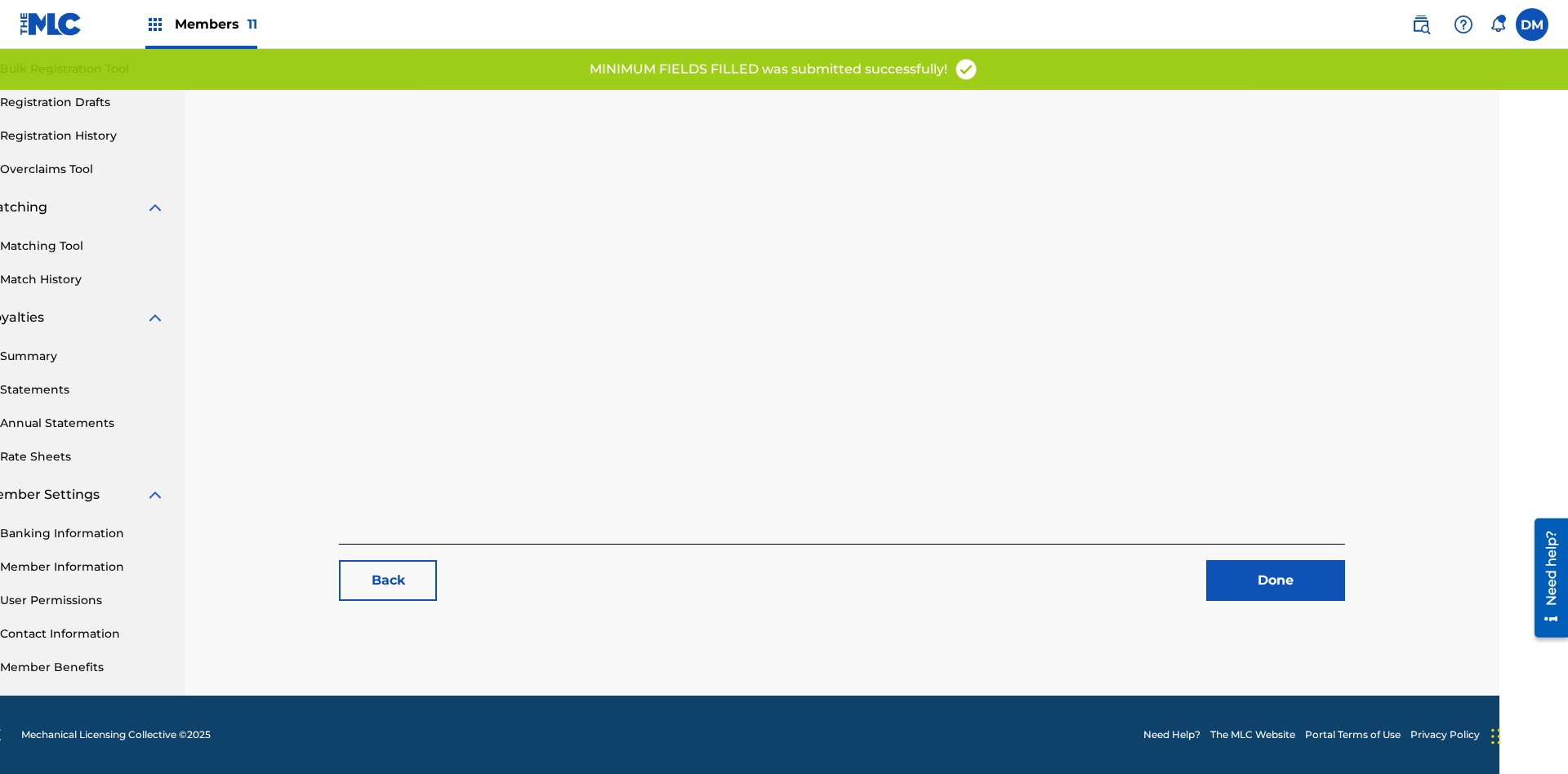
click at [83, 136] on link "Registration History" at bounding box center [82, 136] width 165 height 17
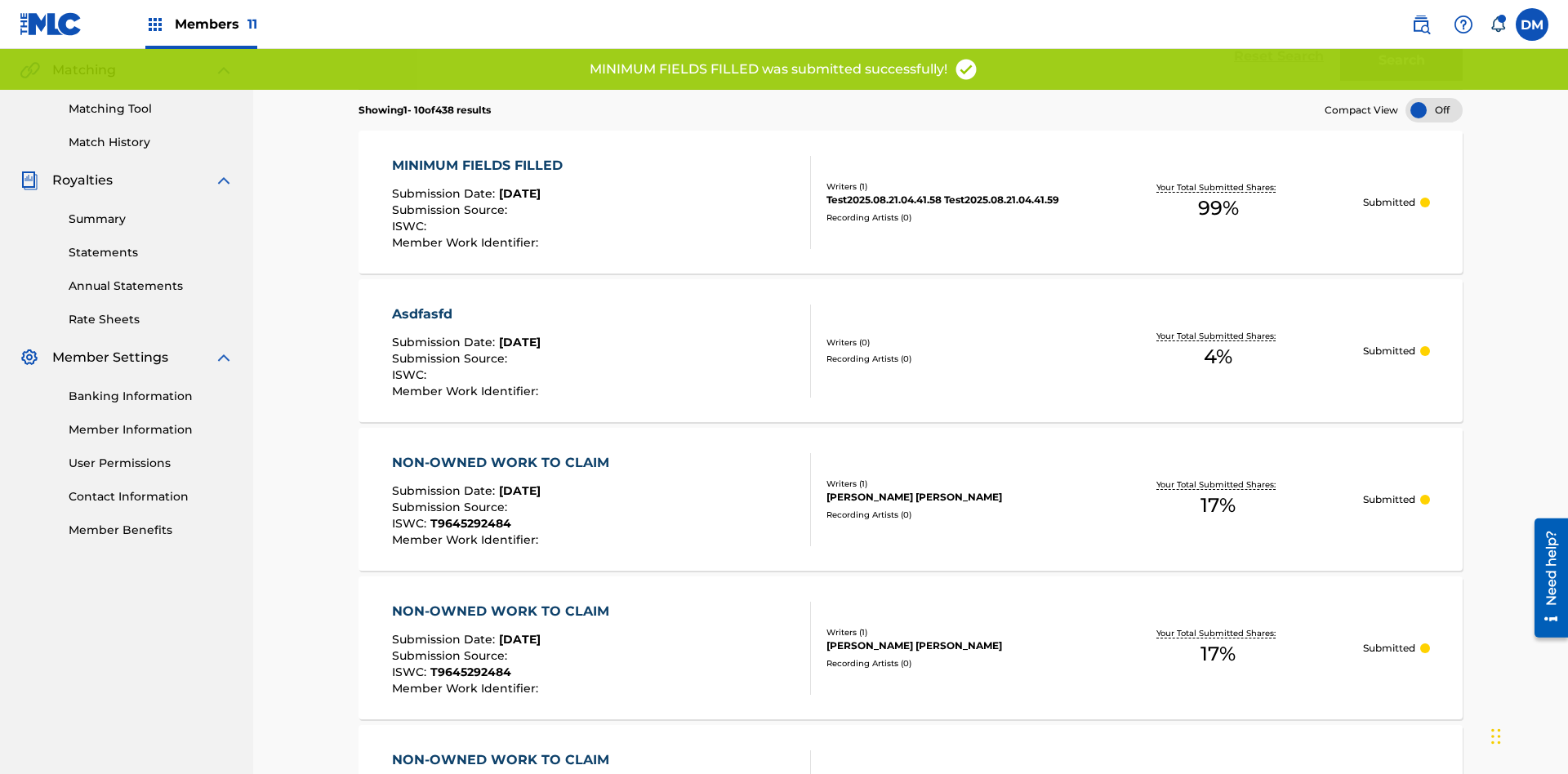
scroll to position [464, 0]
